Goal: Entertainment & Leisure: Browse casually

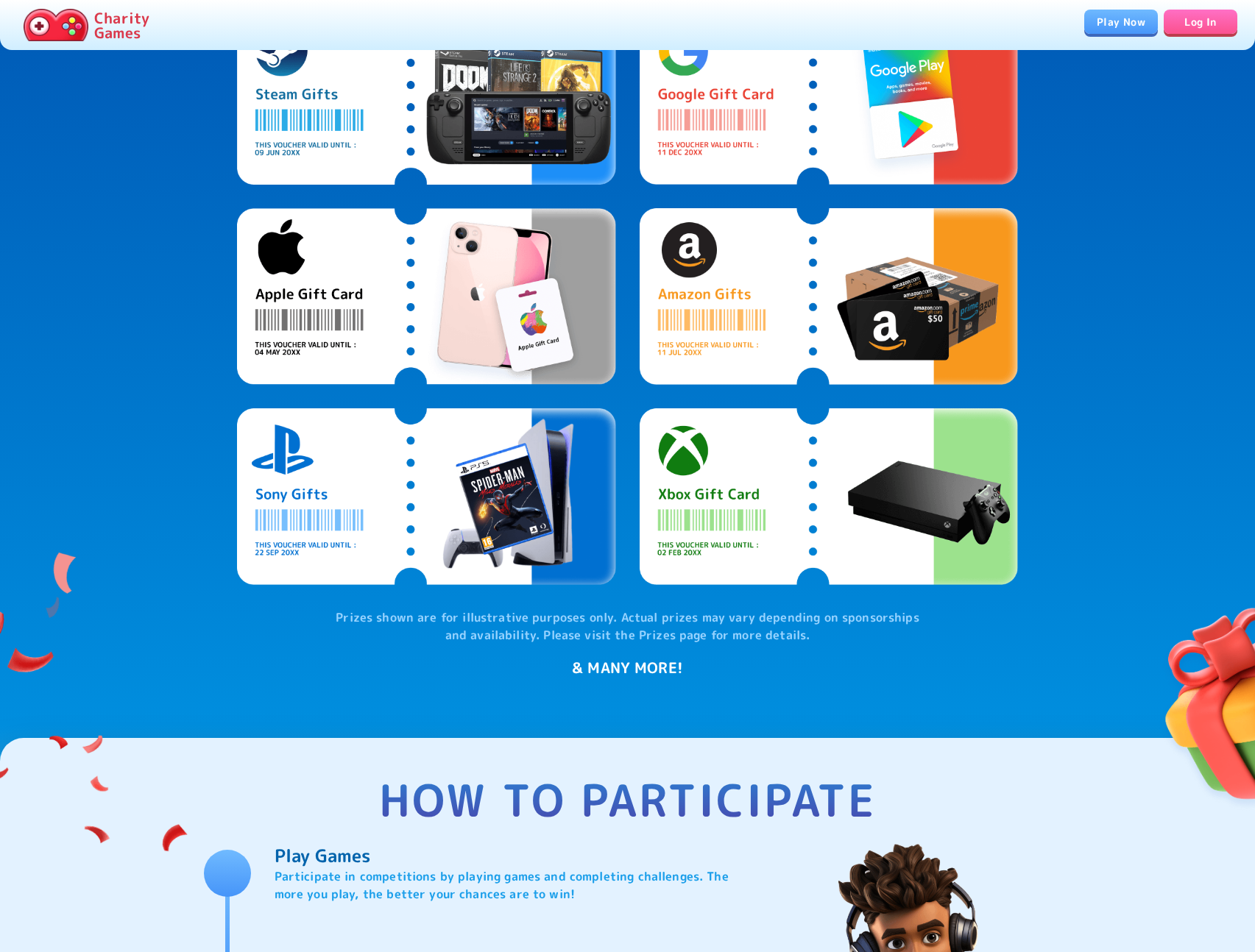
scroll to position [508, 0]
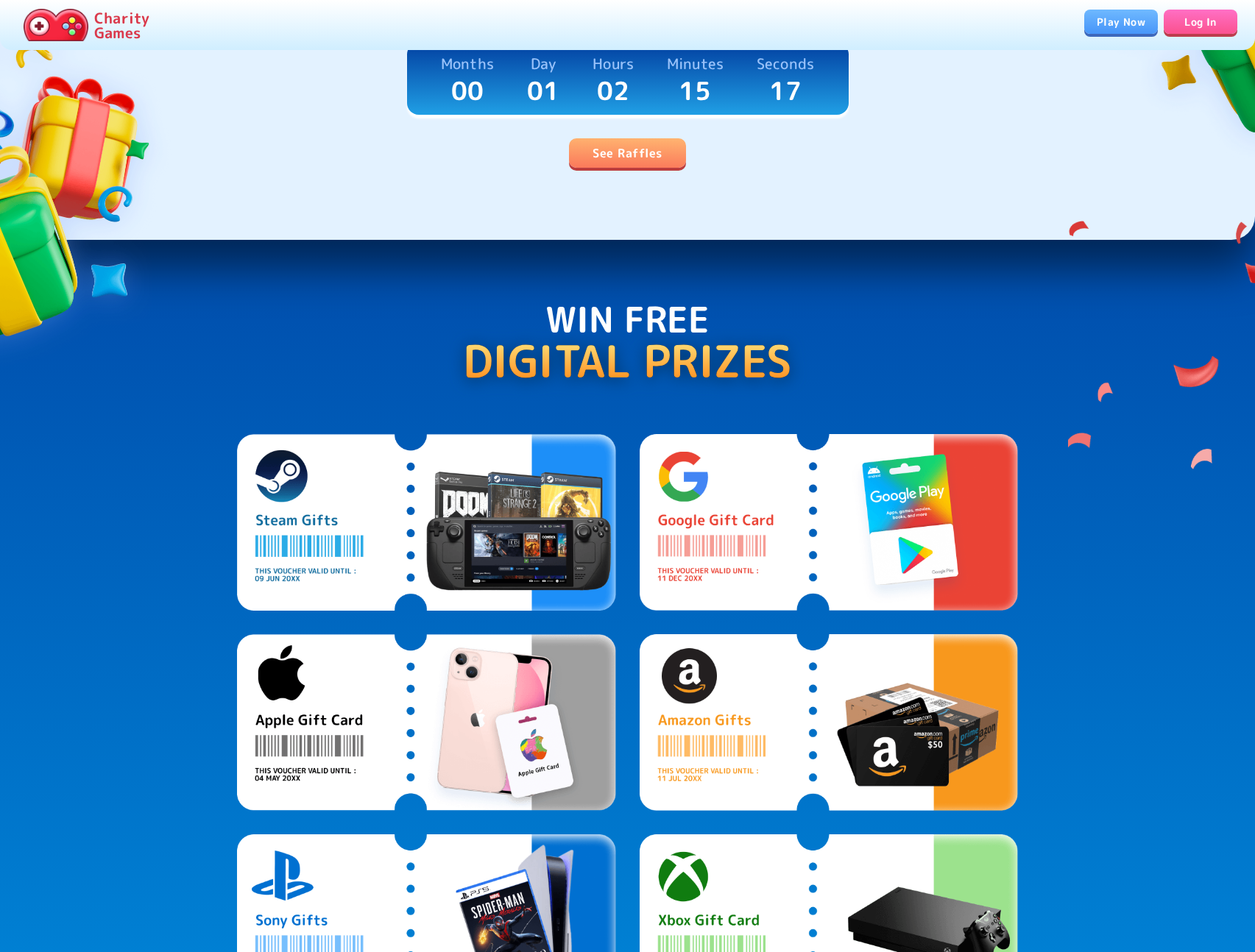
click at [107, 26] on p "Charity Games" at bounding box center [121, 25] width 55 height 30
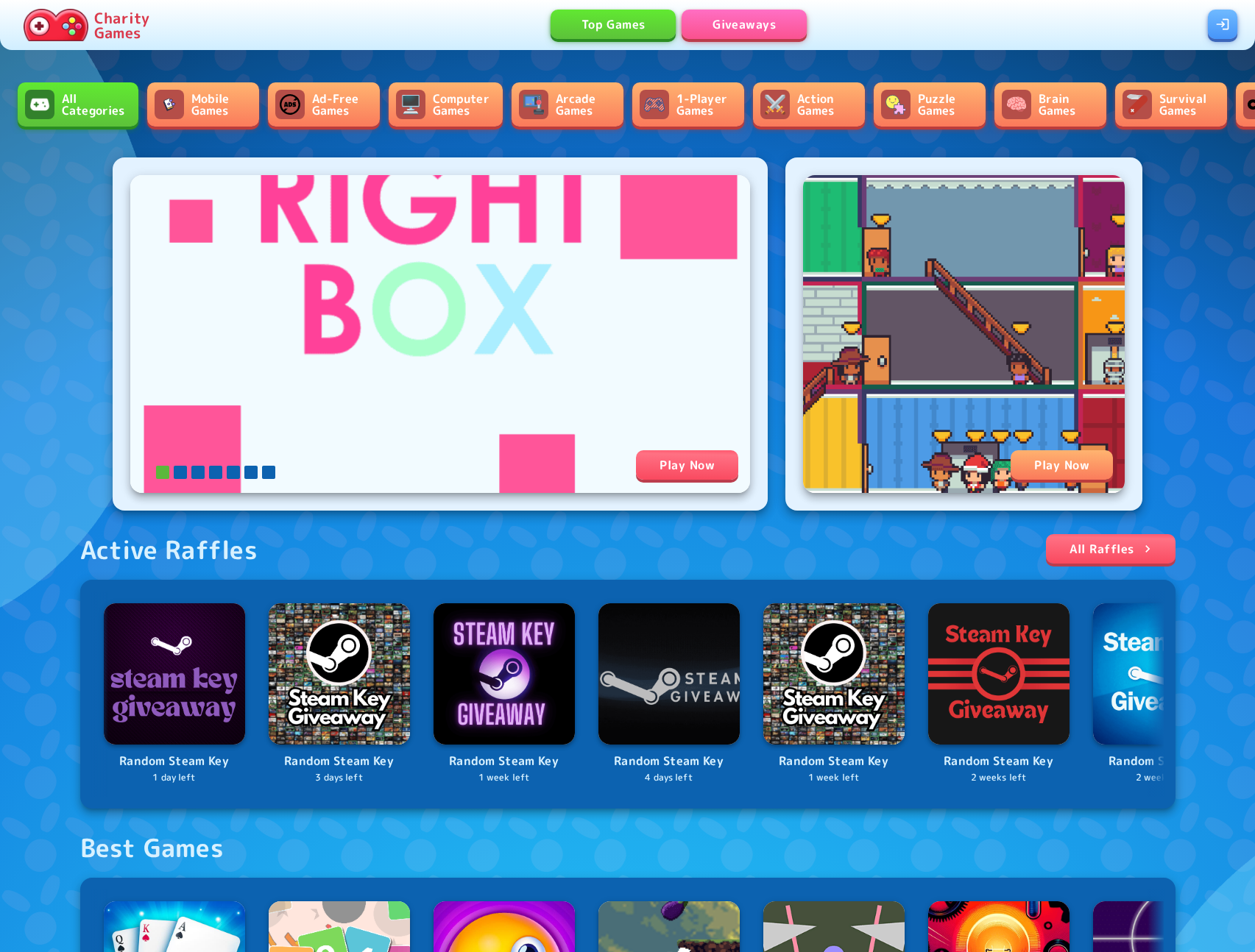
click at [197, 103] on link "Mobile Games" at bounding box center [203, 105] width 112 height 44
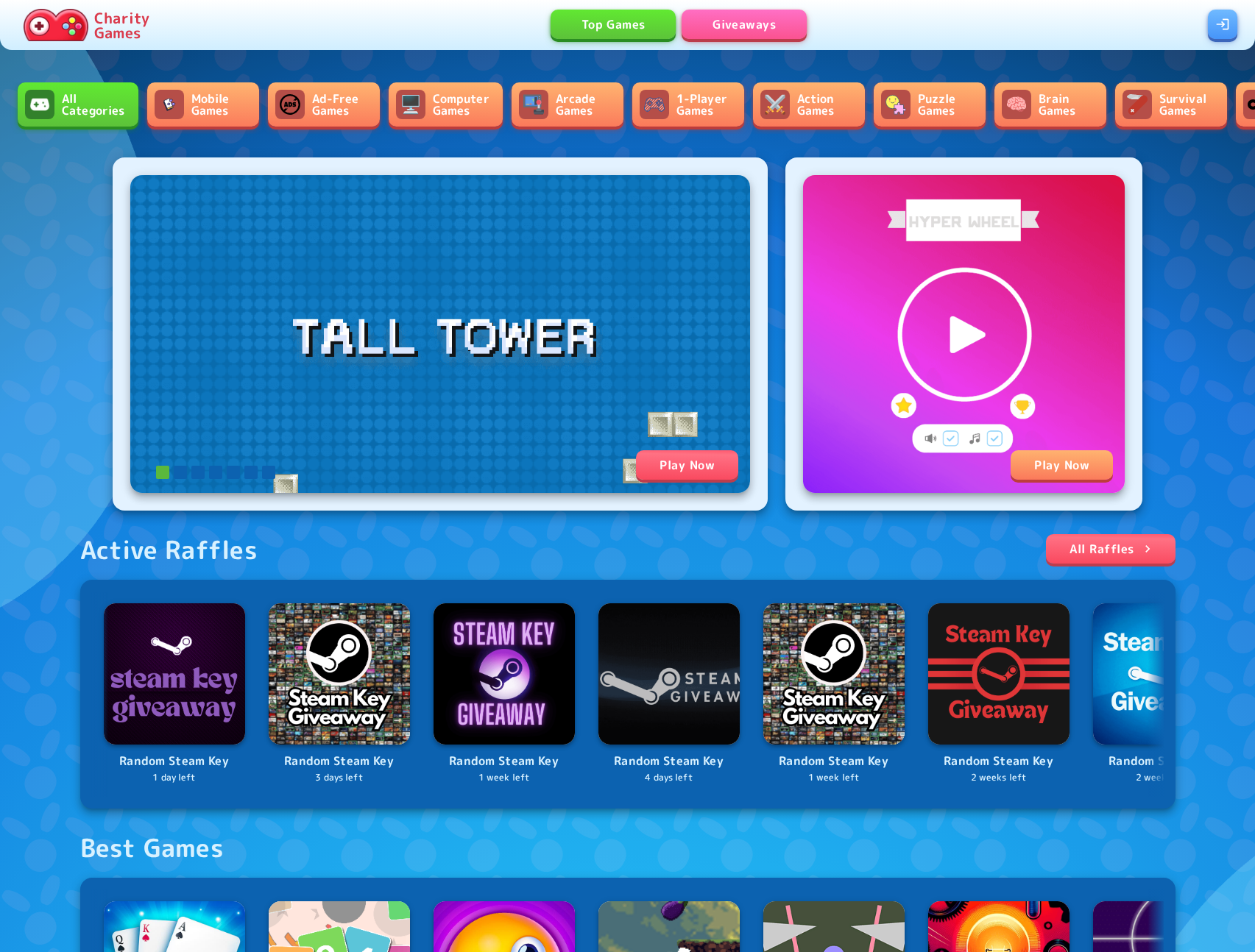
click at [305, 108] on link "Ad-Free Games" at bounding box center [323, 105] width 112 height 44
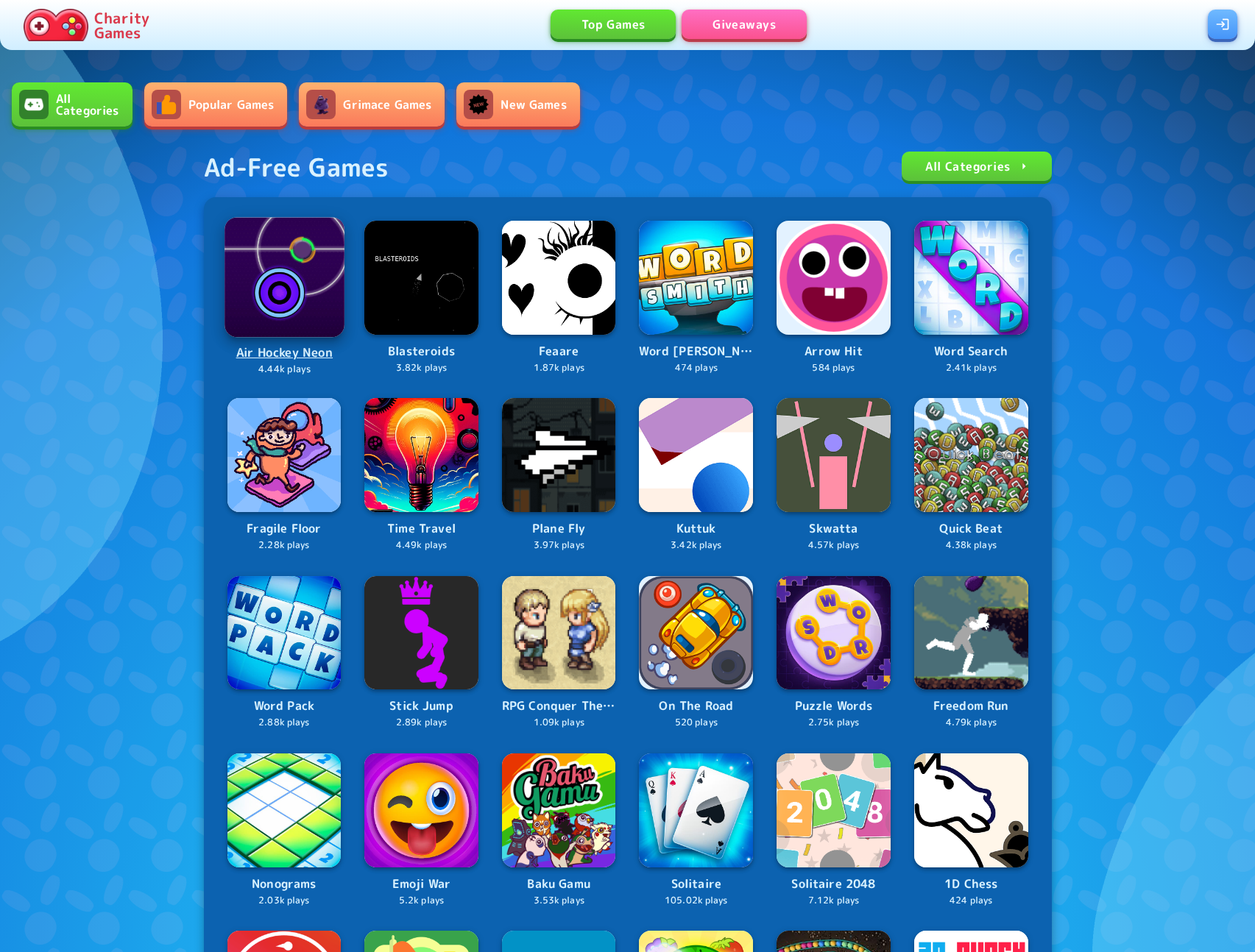
click at [278, 353] on p "Air Hockey Neon" at bounding box center [284, 353] width 117 height 20
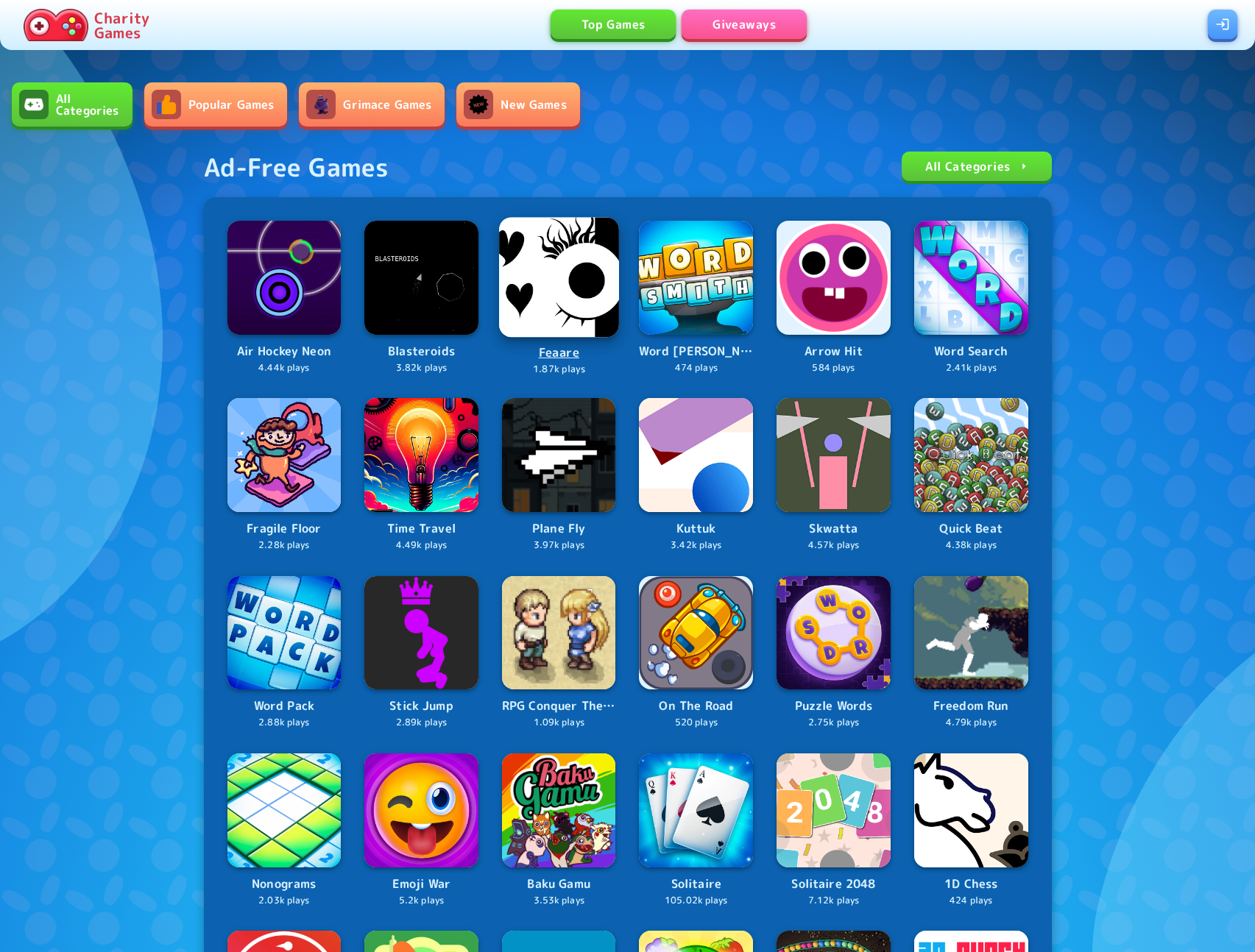
click at [558, 310] on img at bounding box center [558, 277] width 120 height 120
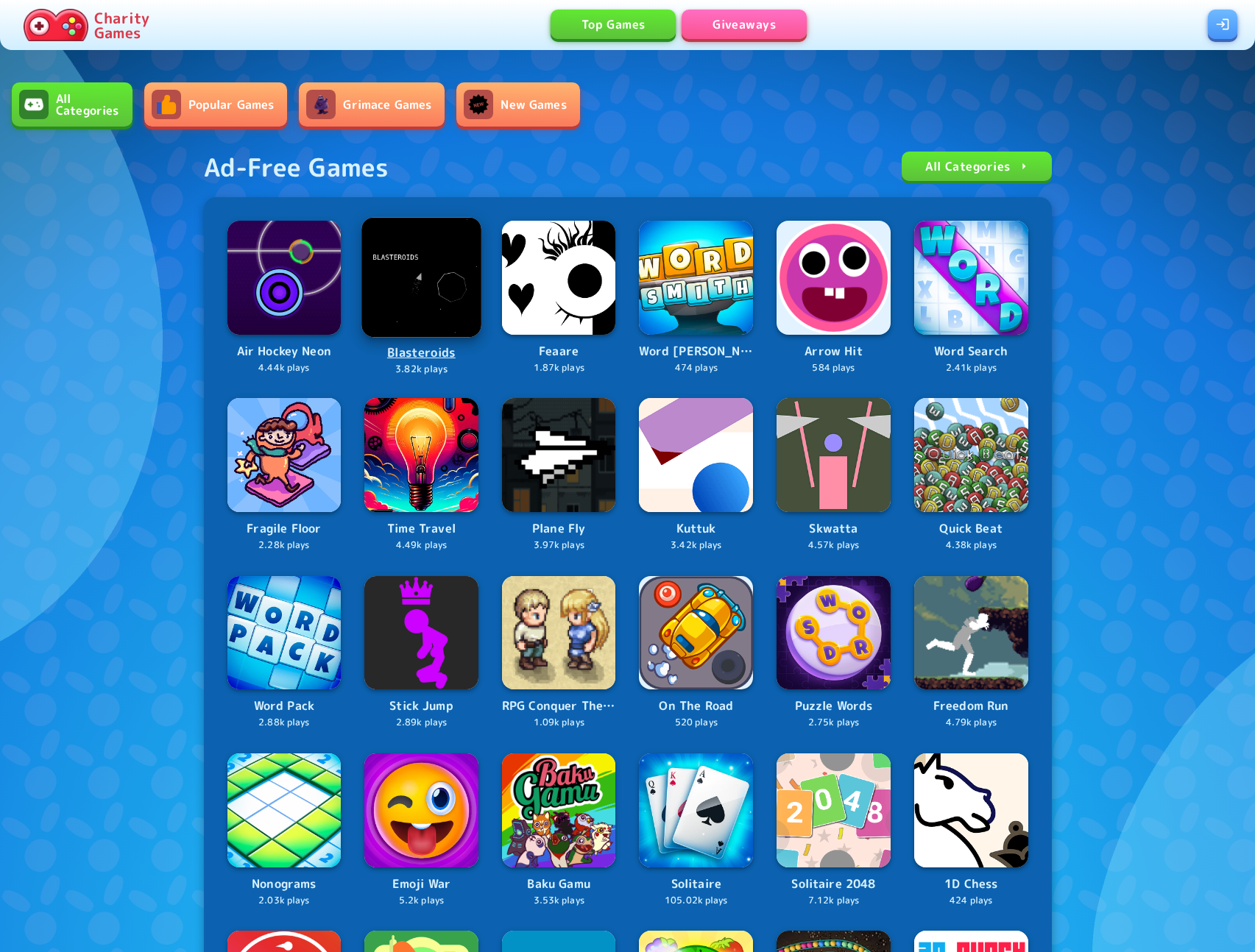
click at [429, 271] on img at bounding box center [421, 277] width 119 height 119
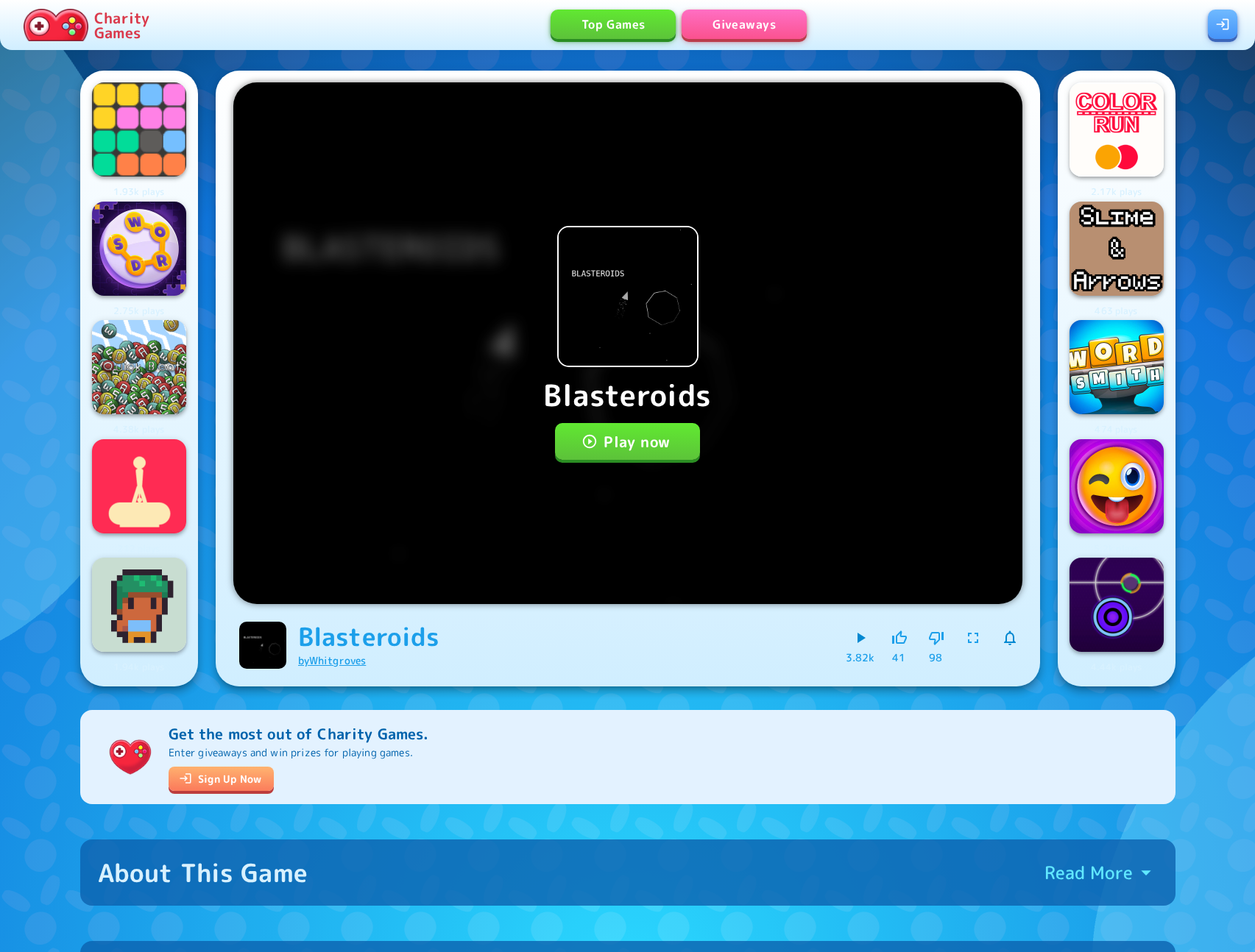
click at [339, 658] on link "by [PERSON_NAME]" at bounding box center [333, 661] width 69 height 14
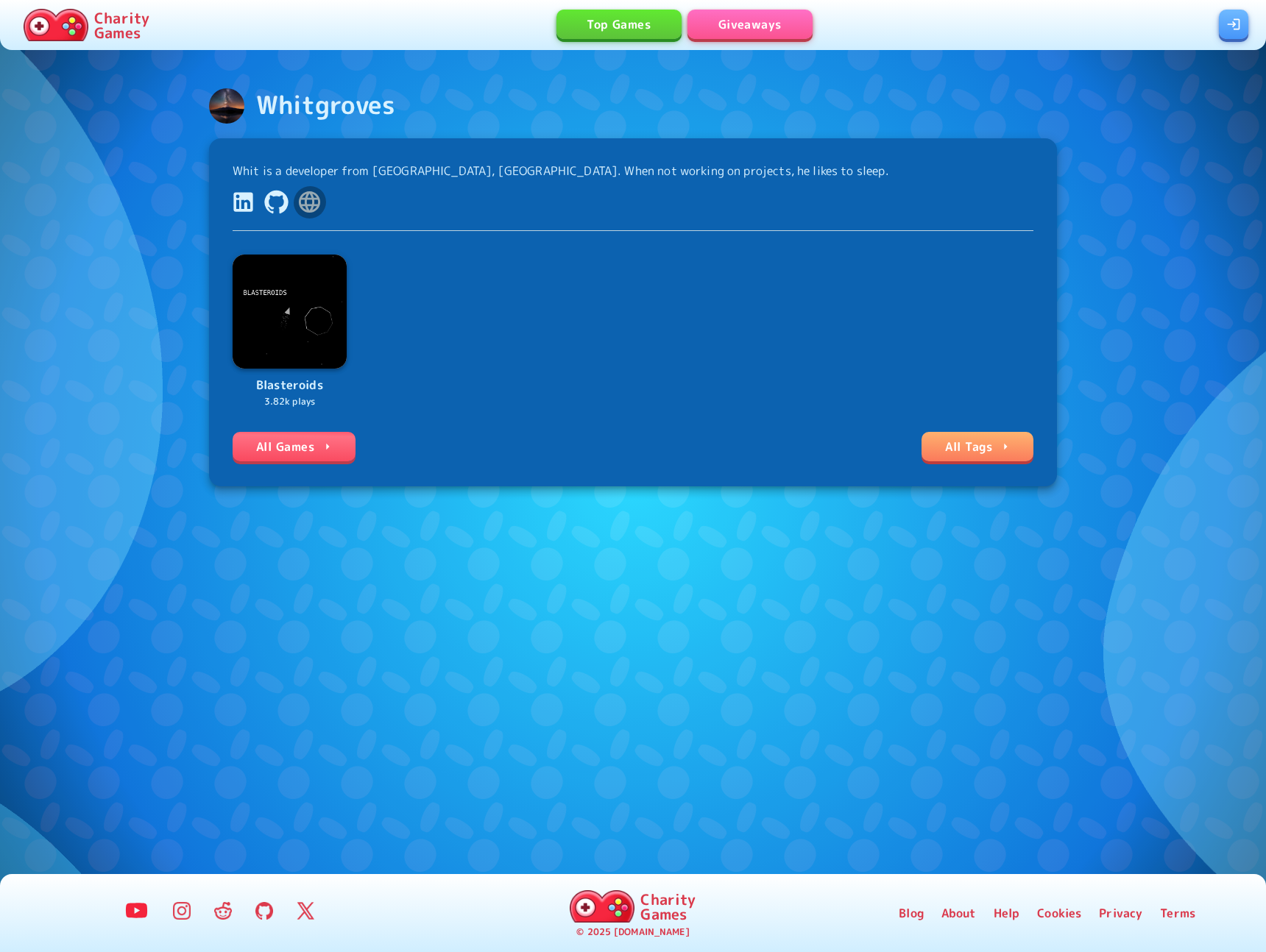
click at [306, 200] on icon at bounding box center [310, 202] width 21 height 21
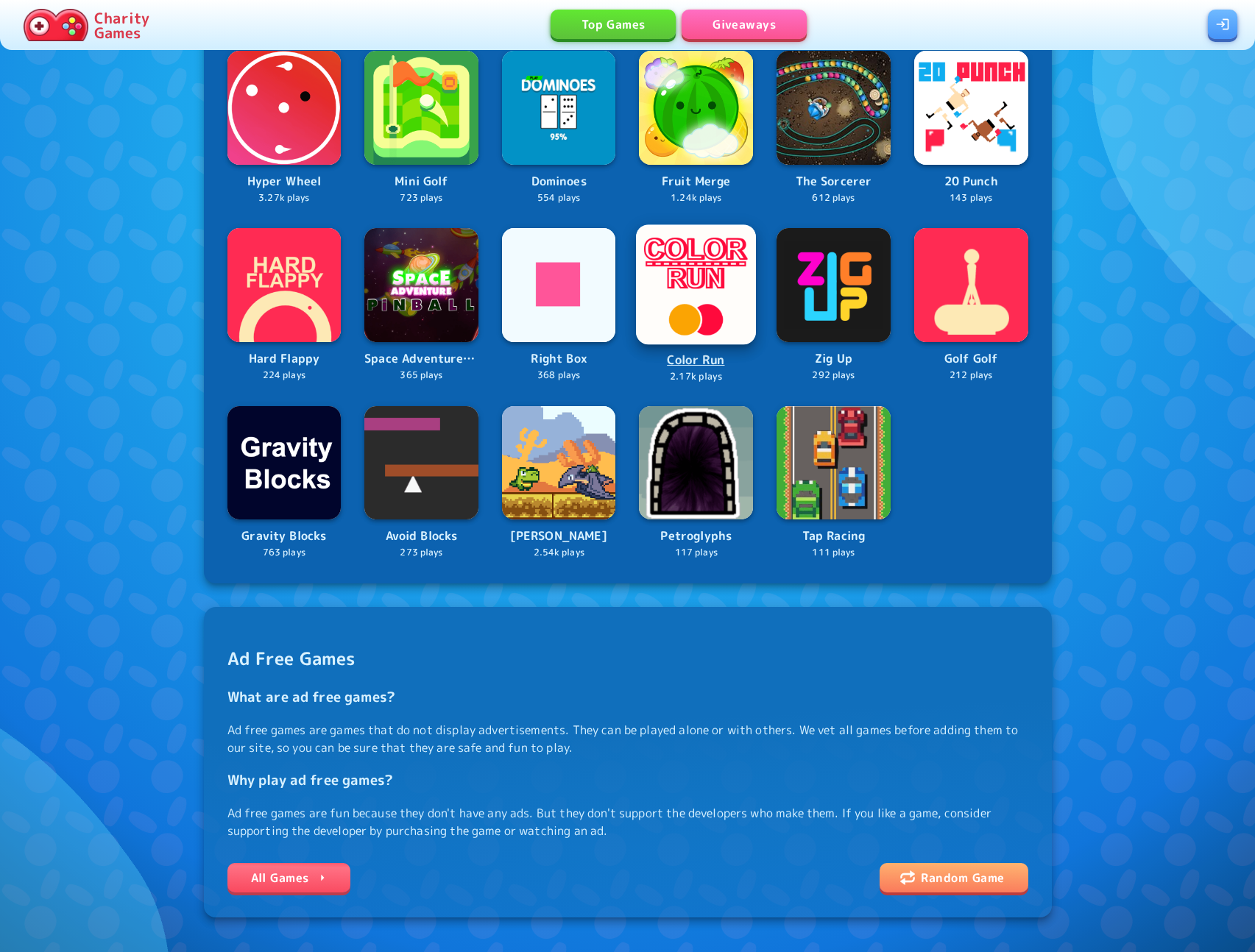
scroll to position [1005, 0]
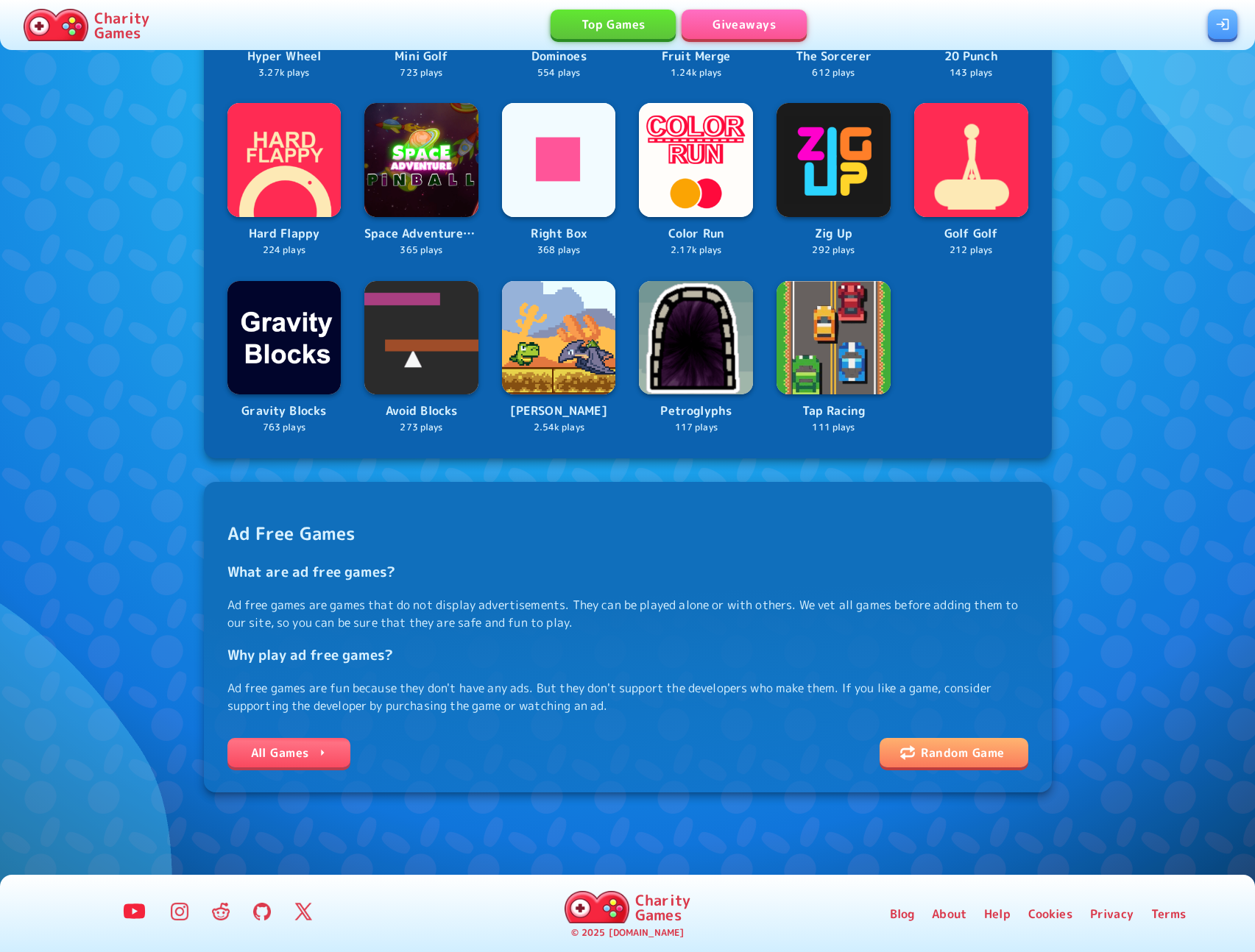
click at [314, 749] on link "All Games" at bounding box center [288, 753] width 123 height 30
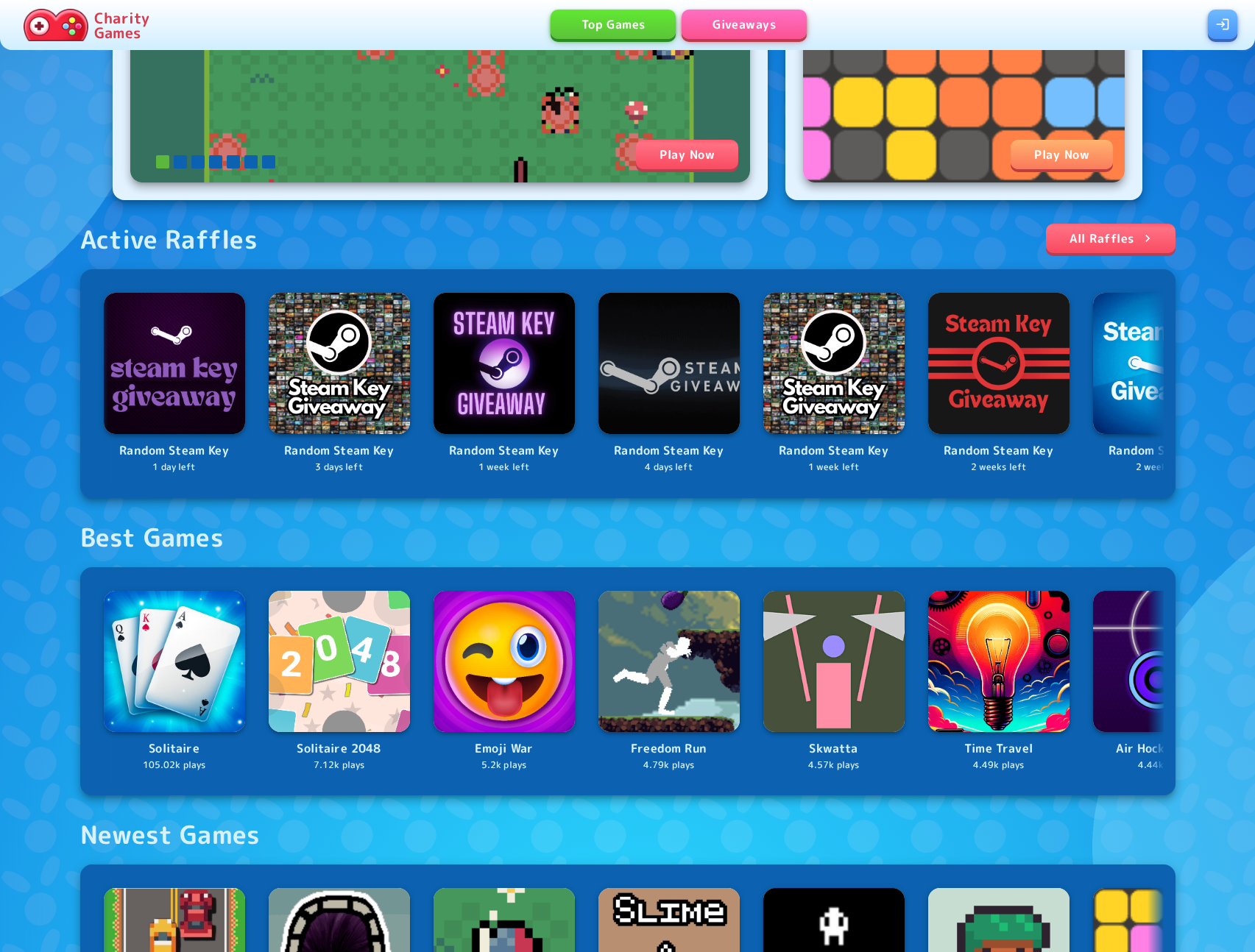
scroll to position [345, 0]
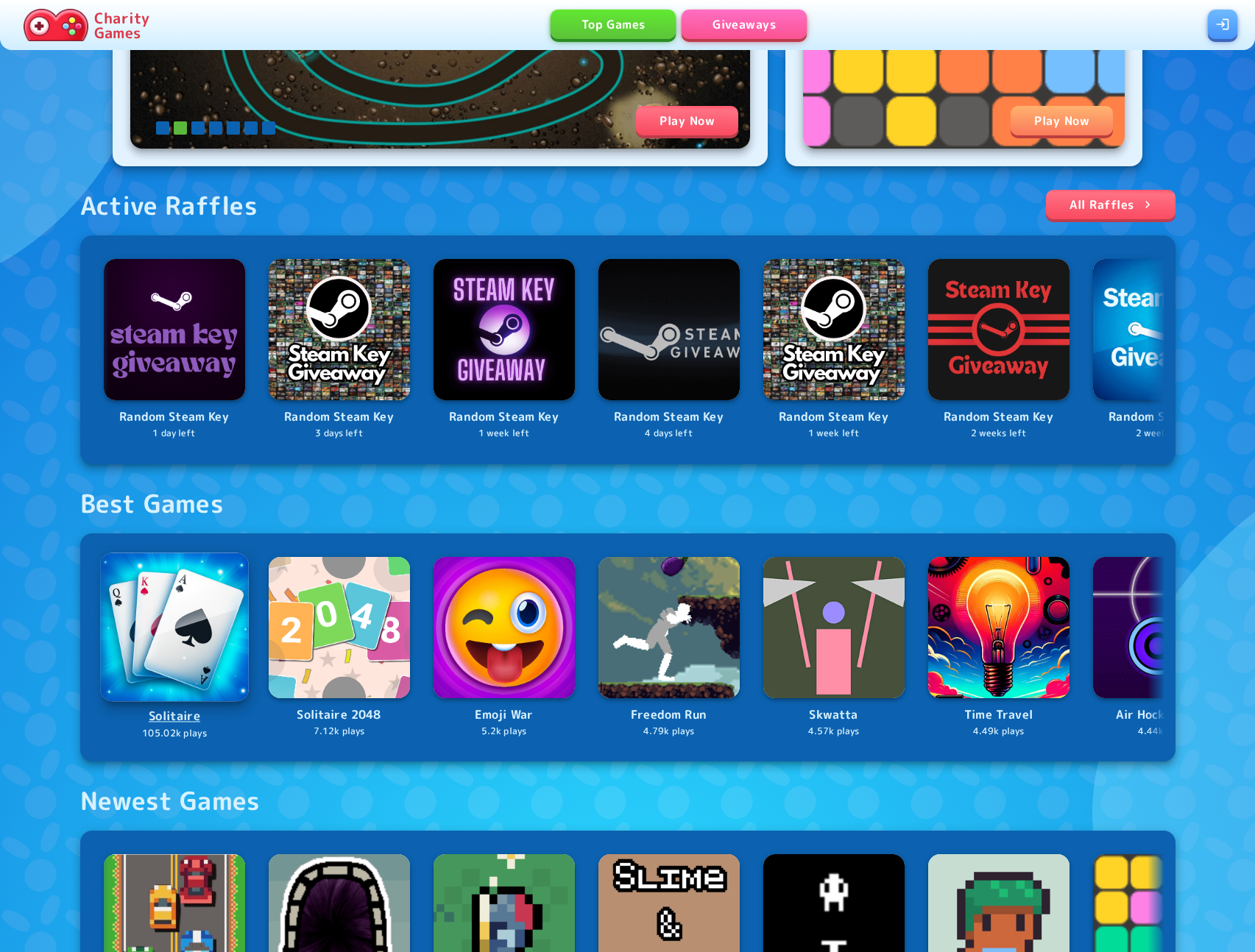
click at [165, 677] on img at bounding box center [174, 627] width 149 height 149
